Goal: Information Seeking & Learning: Learn about a topic

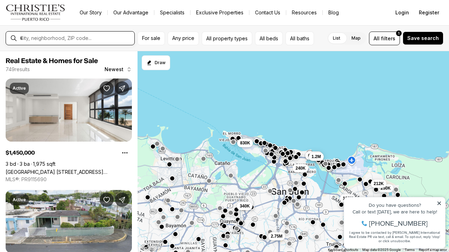
click at [100, 39] on input "text" at bounding box center [76, 38] width 112 height 6
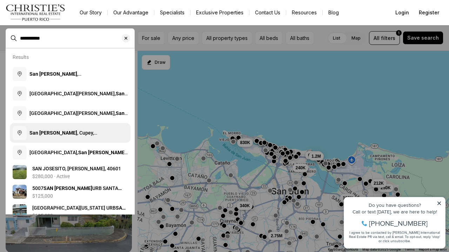
click at [74, 130] on button "San [PERSON_NAME] , Cupey, [GEOGRAPHIC_DATA][PERSON_NAME], [US_STATE]" at bounding box center [70, 133] width 121 height 20
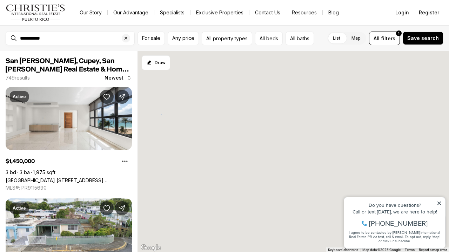
type input "**********"
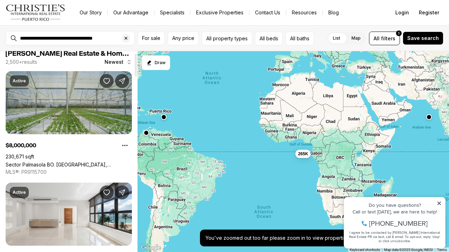
scroll to position [15, 0]
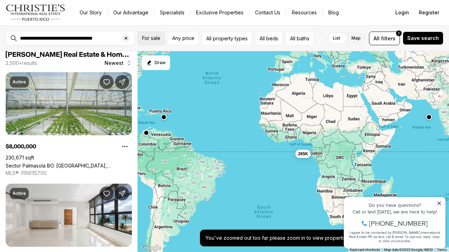
click at [149, 40] on span "For sale" at bounding box center [151, 38] width 18 height 6
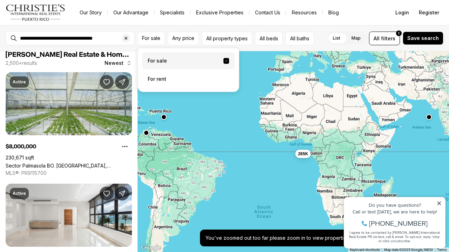
click at [155, 63] on label "For sale" at bounding box center [188, 61] width 93 height 17
click at [224, 63] on button "For sale" at bounding box center [227, 61] width 6 height 6
click at [155, 63] on label "For sale" at bounding box center [188, 61] width 93 height 17
click at [224, 63] on button "For sale" at bounding box center [227, 61] width 6 height 6
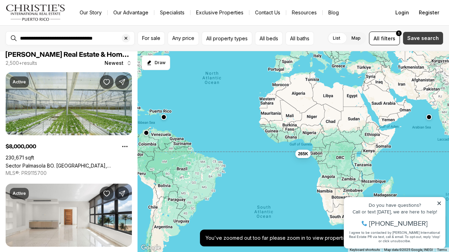
click at [426, 35] on span "Save search" at bounding box center [424, 38] width 32 height 6
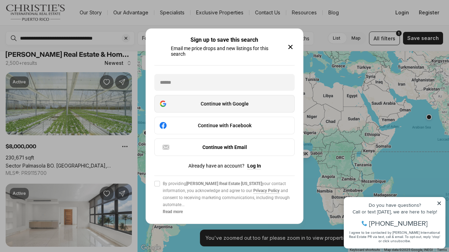
click at [261, 100] on div "Continue with Google" at bounding box center [224, 104] width 131 height 8
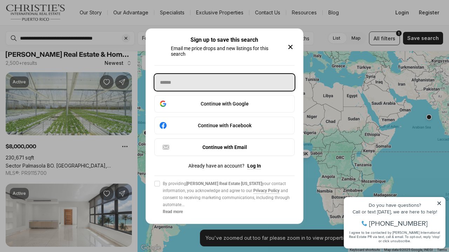
click at [261, 80] on input "text" at bounding box center [224, 82] width 140 height 17
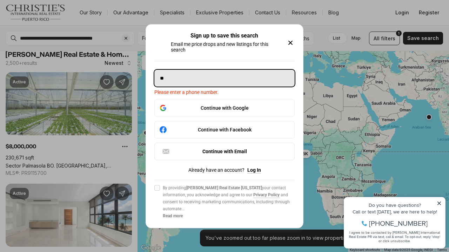
type input "*"
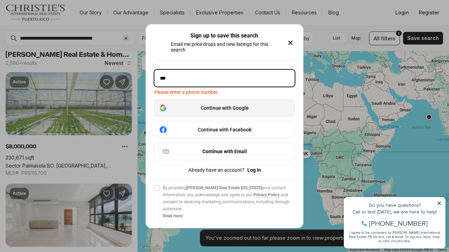
type input "**********"
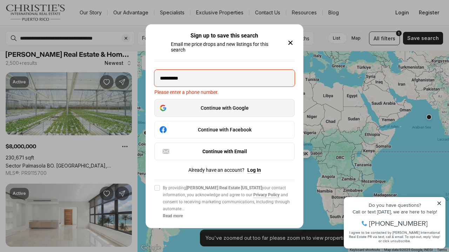
click at [219, 110] on div "Continue with Google" at bounding box center [224, 108] width 131 height 8
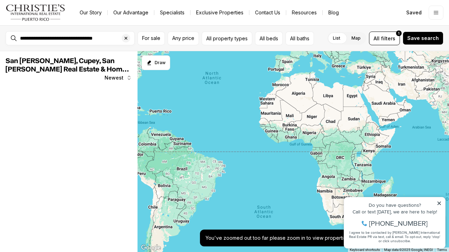
scroll to position [15, 0]
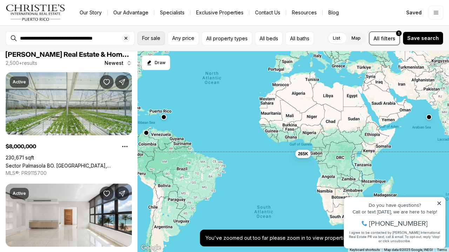
click at [153, 40] on span "For sale" at bounding box center [151, 38] width 18 height 6
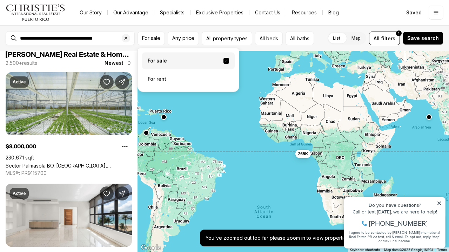
click at [153, 63] on label "For sale" at bounding box center [188, 61] width 93 height 17
click at [224, 63] on button "For sale" at bounding box center [227, 61] width 6 height 6
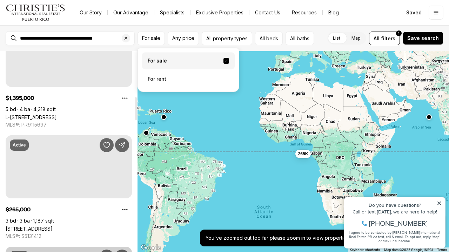
scroll to position [374, 0]
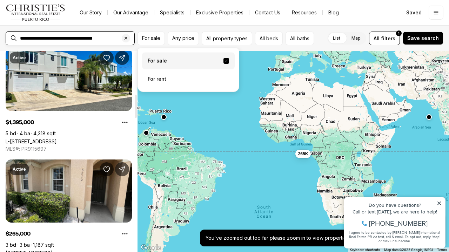
click at [112, 41] on input "**********" at bounding box center [76, 38] width 112 height 6
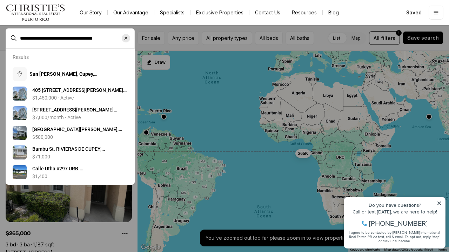
click at [125, 39] on icon "Clear search input" at bounding box center [126, 38] width 6 height 6
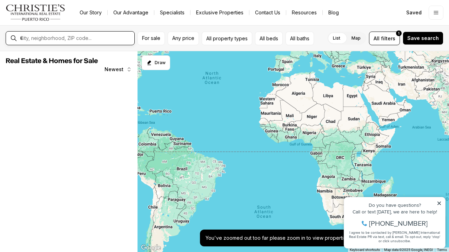
click at [88, 36] on input "text" at bounding box center [76, 38] width 112 height 6
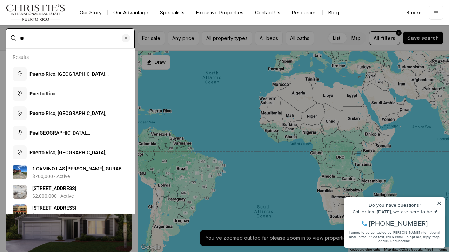
type input "*"
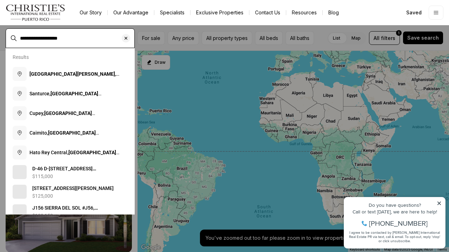
type input "**********"
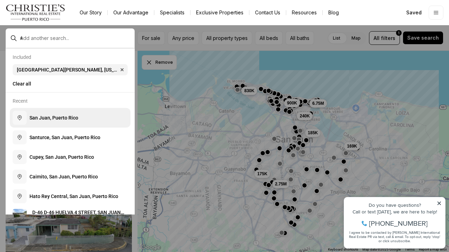
click at [67, 115] on button "S a n J u a n , P u e r t o R i c o" at bounding box center [70, 118] width 121 height 20
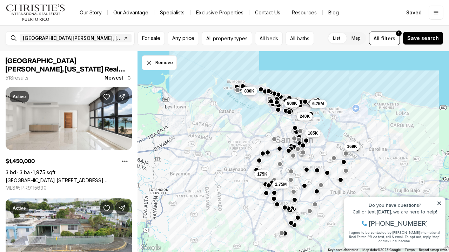
click at [156, 38] on span "For sale" at bounding box center [151, 38] width 18 height 6
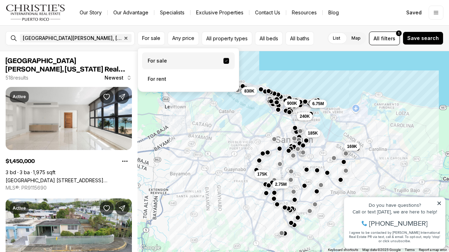
click at [160, 62] on label "For sale" at bounding box center [188, 61] width 93 height 17
click at [224, 62] on button "For sale" at bounding box center [227, 61] width 6 height 6
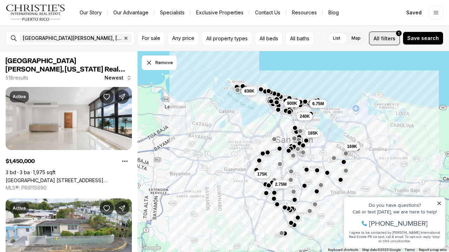
click at [386, 39] on span "filters" at bounding box center [388, 38] width 14 height 7
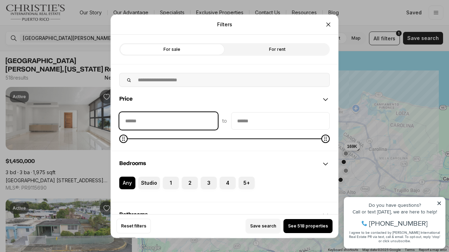
click at [142, 121] on input "priceMin" at bounding box center [169, 120] width 98 height 17
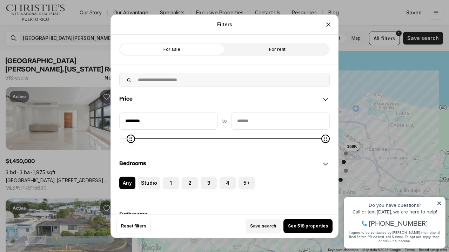
type input "********"
click at [120, 140] on span "Minimum" at bounding box center [124, 138] width 8 height 8
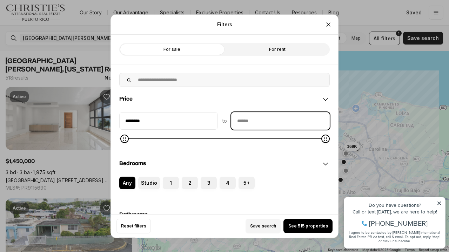
click at [285, 120] on input "priceMax" at bounding box center [281, 120] width 98 height 17
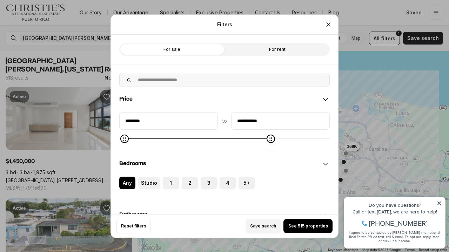
click at [269, 136] on span at bounding box center [224, 138] width 211 height 7
type input "********"
click at [122, 132] on div "******** to ********" at bounding box center [224, 127] width 211 height 30
click at [307, 228] on span "See 39 properties" at bounding box center [308, 227] width 39 height 6
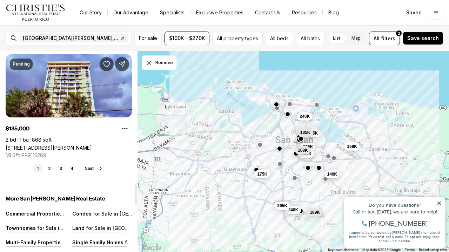
scroll to position [1262, 0]
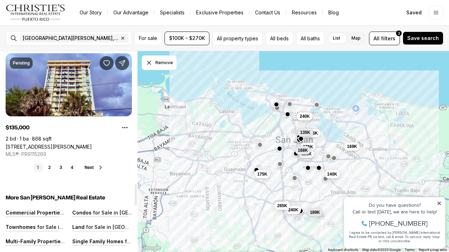
click at [96, 166] on button "Next" at bounding box center [94, 168] width 19 height 6
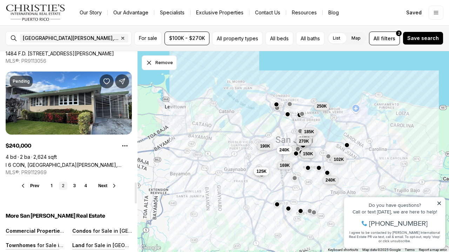
scroll to position [1245, 0]
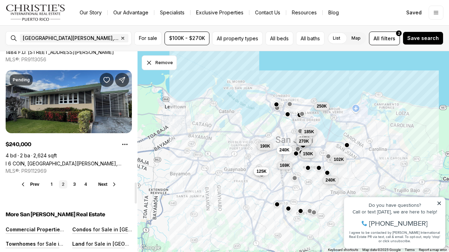
click at [100, 161] on link "I 6 COIN, SAN JUAN PR, 00926" at bounding box center [69, 164] width 126 height 6
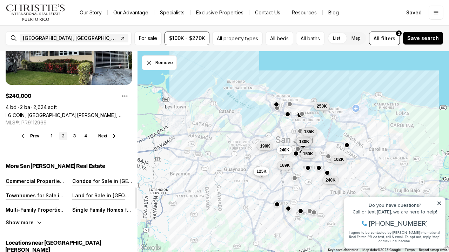
scroll to position [1292, 0]
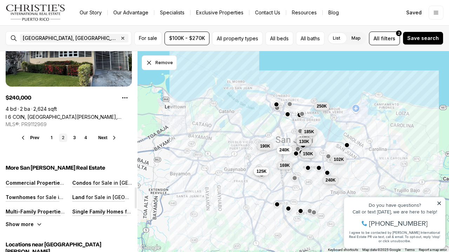
click at [108, 137] on button "Next" at bounding box center [107, 138] width 19 height 6
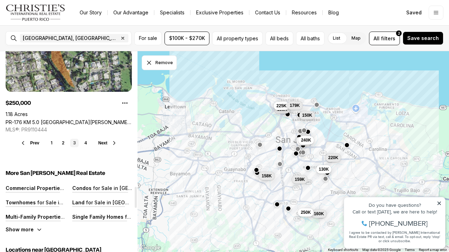
scroll to position [1288, 0]
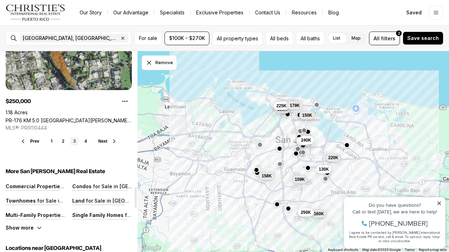
click at [104, 142] on span "Next" at bounding box center [102, 141] width 9 height 5
